Goal: Information Seeking & Learning: Learn about a topic

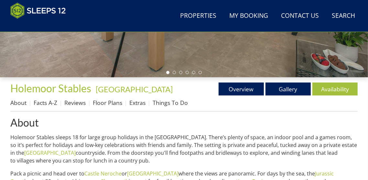
scroll to position [180, 0]
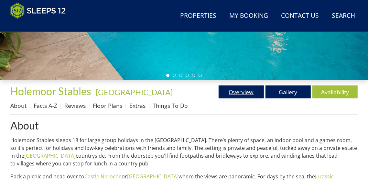
click at [242, 91] on link "Overview" at bounding box center [240, 91] width 45 height 13
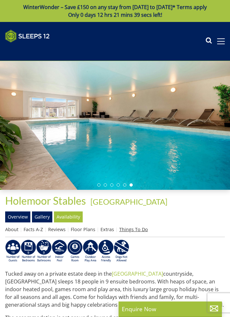
click at [134, 179] on link "Things To Do" at bounding box center [133, 230] width 29 height 6
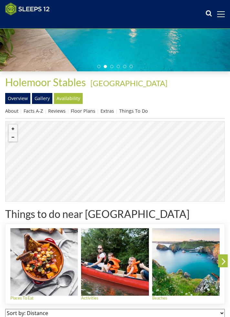
scroll to position [108, 0]
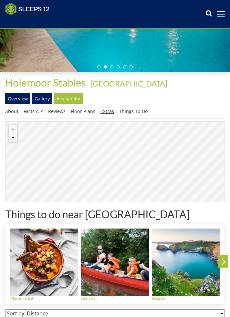
click at [107, 111] on link "Extras" at bounding box center [107, 111] width 14 height 6
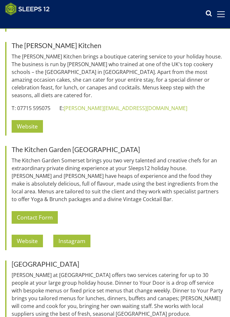
scroll to position [1180, 0]
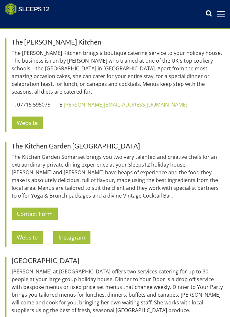
click at [28, 179] on link "Website" at bounding box center [27, 237] width 31 height 13
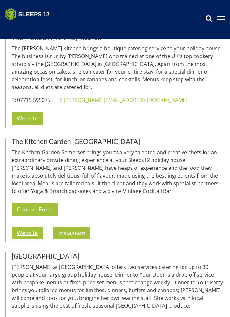
click at [27, 227] on link "Website" at bounding box center [27, 233] width 31 height 13
